Goal: Transaction & Acquisition: Obtain resource

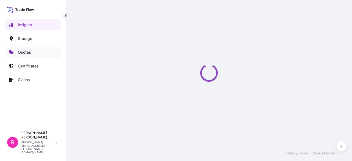
click at [32, 49] on link "Quotes" at bounding box center [33, 52] width 57 height 11
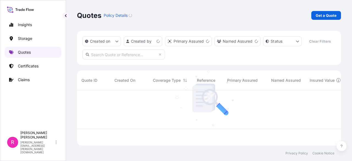
scroll to position [54, 260]
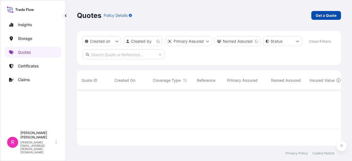
click at [323, 16] on p "Get a Quote" at bounding box center [326, 16] width 21 height 6
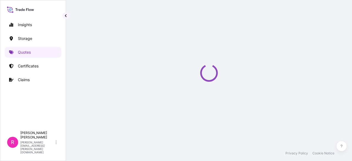
select select "Water"
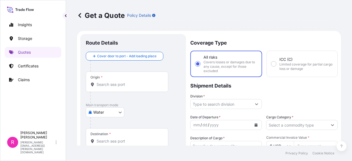
scroll to position [9, 0]
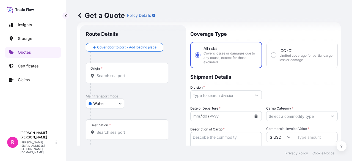
click at [117, 79] on div "Origin *" at bounding box center [127, 73] width 83 height 20
click at [117, 78] on input "Origin *" at bounding box center [129, 76] width 65 height 6
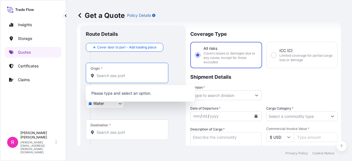
click at [123, 71] on div "Origin *" at bounding box center [127, 73] width 83 height 20
click at [123, 73] on input "Origin * Please select an origin" at bounding box center [129, 76] width 65 height 6
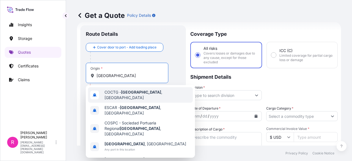
click at [134, 74] on input "[GEOGRAPHIC_DATA]" at bounding box center [129, 76] width 65 height 6
click at [153, 98] on div "COCTG - [GEOGRAPHIC_DATA] , [GEOGRAPHIC_DATA]" at bounding box center [140, 94] width 105 height 15
type input "COCTG - [GEOGRAPHIC_DATA], [GEOGRAPHIC_DATA]"
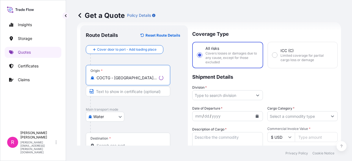
click at [125, 141] on div "Destination *" at bounding box center [128, 143] width 84 height 20
click at [125, 143] on input "Destination *" at bounding box center [130, 146] width 67 height 6
